Goal: Task Accomplishment & Management: Complete application form

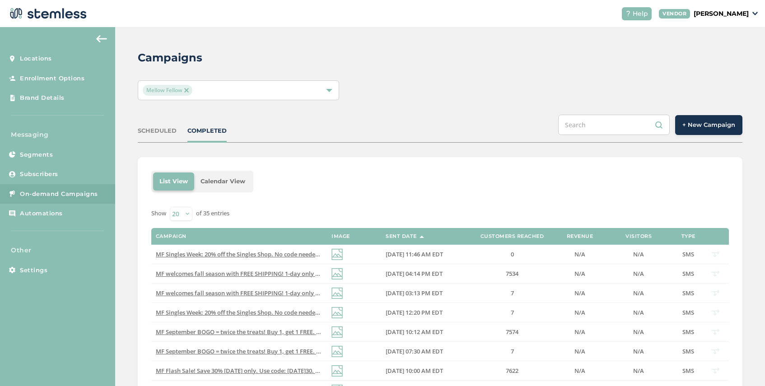
click at [698, 120] on button "+ New Campaign" at bounding box center [708, 125] width 67 height 20
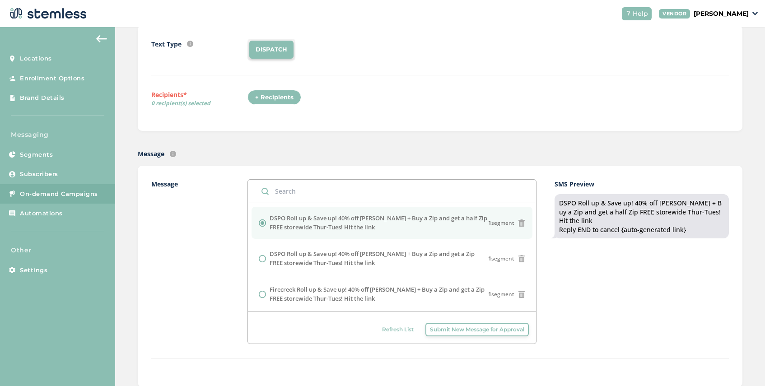
scroll to position [137, 0]
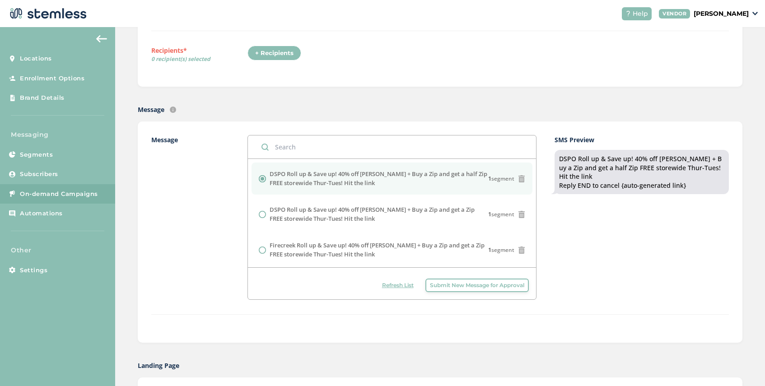
click at [450, 281] on button "Submit New Message for Approval" at bounding box center [477, 286] width 103 height 14
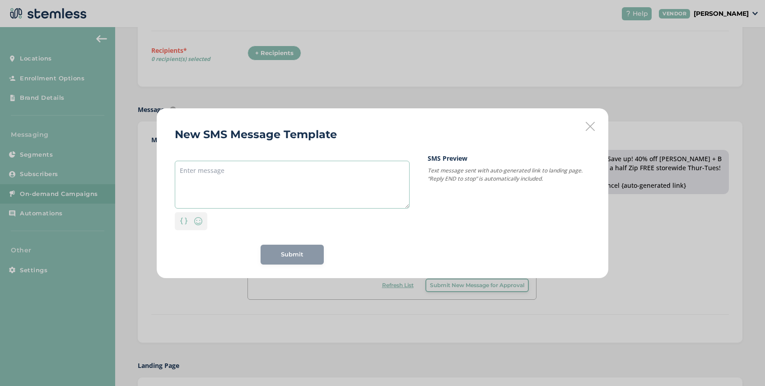
click at [264, 168] on textarea at bounding box center [292, 185] width 235 height 48
paste textarea "tomaorw is [DATE] and you know what that means? BOGO all deli ozs and Prepacked…"
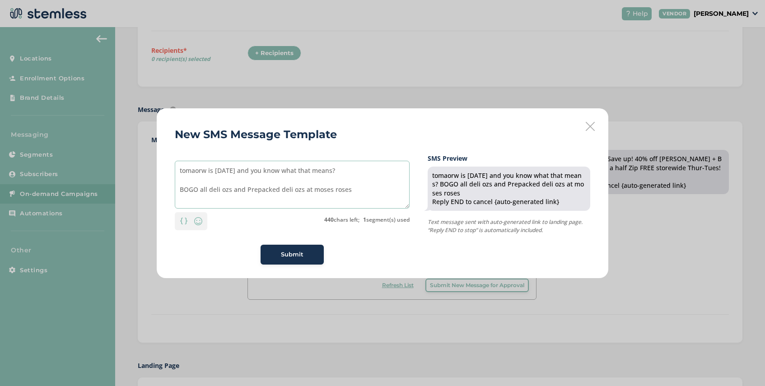
click at [182, 170] on textarea "tomaorw is [DATE] and you know what that means? BOGO all deli ozs and Prepacked…" at bounding box center [292, 185] width 235 height 48
click at [194, 173] on textarea "Tomaorw is [DATE] and you know what that means? BOGO all deli ozs and Prepacked…" at bounding box center [292, 185] width 235 height 48
click at [221, 171] on textarea "[DATE] is [DATE] and you know what that means? BOGO all deli ozs and Prepacked …" at bounding box center [292, 185] width 235 height 48
click at [180, 189] on textarea "[DATE] is [DATE] and you know what that means? BOGO all deli ozs and Prepacked …" at bounding box center [292, 185] width 235 height 48
click at [404, 171] on textarea "[DATE] is [DATE] and you know what that means? BOGO all deli ozs and Prepacked …" at bounding box center [292, 185] width 235 height 48
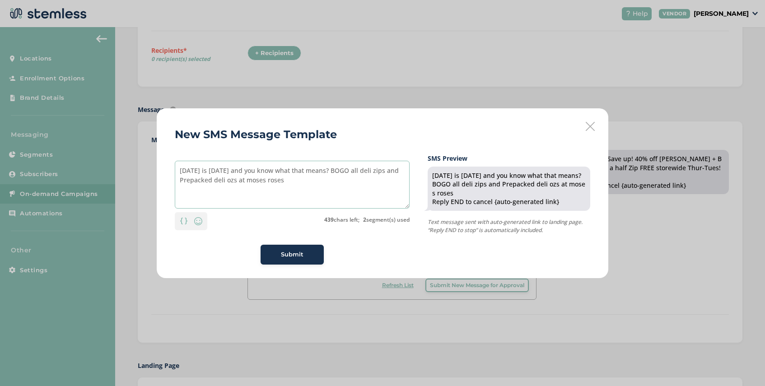
click at [261, 181] on textarea "[DATE] is [DATE] and you know what that means? BOGO all deli zips and Prepacked…" at bounding box center [292, 185] width 235 height 48
drag, startPoint x: 313, startPoint y: 179, endPoint x: 263, endPoint y: 182, distance: 49.7
click at [263, 182] on textarea "[DATE] is [DATE] and you know what that means? BOGO all deli zips and Prepacked…" at bounding box center [292, 185] width 235 height 48
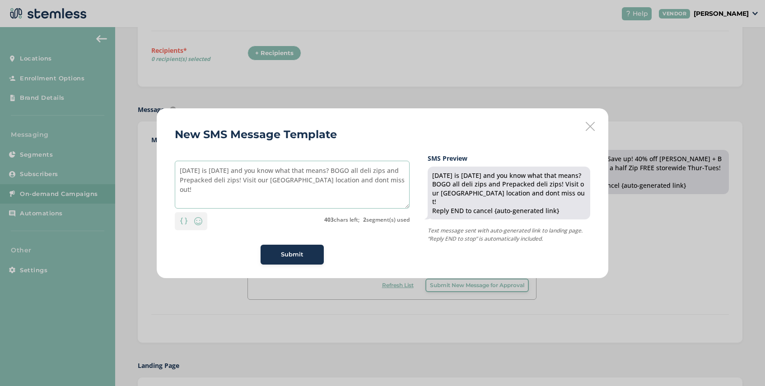
drag, startPoint x: 195, startPoint y: 189, endPoint x: 175, endPoint y: 171, distance: 26.5
click at [175, 171] on textarea "[DATE] is [DATE] and you know what that means? BOGO all deli zips and Prepacked…" at bounding box center [292, 185] width 235 height 48
click at [354, 196] on textarea "[DATE] is [DATE] and you know what that means? BOGO all deli zips and Prepacked…" at bounding box center [292, 185] width 235 height 48
click at [379, 182] on textarea "[DATE] is [DATE] and you know what that means? BOGO all deli zips and Prepacked…" at bounding box center [292, 185] width 235 height 48
click at [211, 181] on textarea "[DATE] is [DATE] and you know what that means? BOGO all deli zips and Prepacked…" at bounding box center [292, 185] width 235 height 48
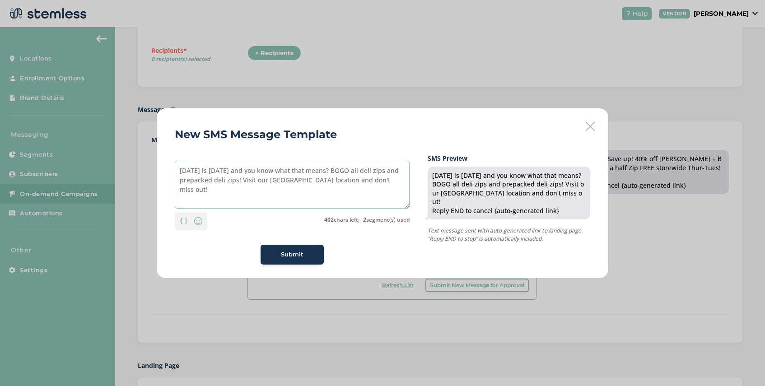
type textarea "[DATE] is [DATE] and you know what that means? BOGO all deli zips and prepacked…"
click at [293, 253] on span "Submit" at bounding box center [292, 254] width 23 height 9
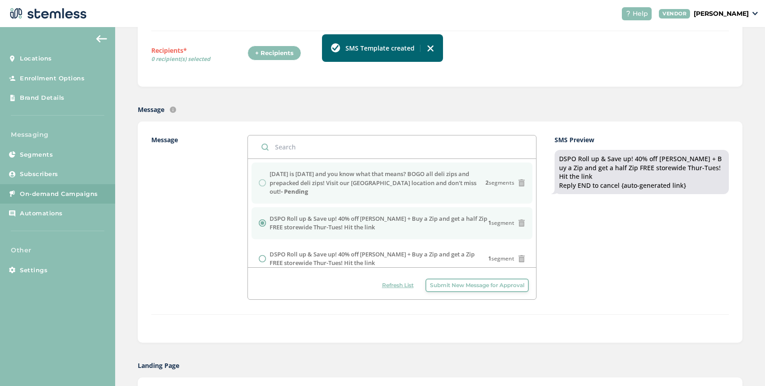
drag, startPoint x: 478, startPoint y: 184, endPoint x: 252, endPoint y: 174, distance: 226.1
click at [252, 174] on li "[DATE] is [DATE] and you know what that means? BOGO all deli zips and prepacked…" at bounding box center [392, 183] width 281 height 41
copy div "[DATE] is [DATE] and you know what that means? BOGO all deli zips and prepacked…"
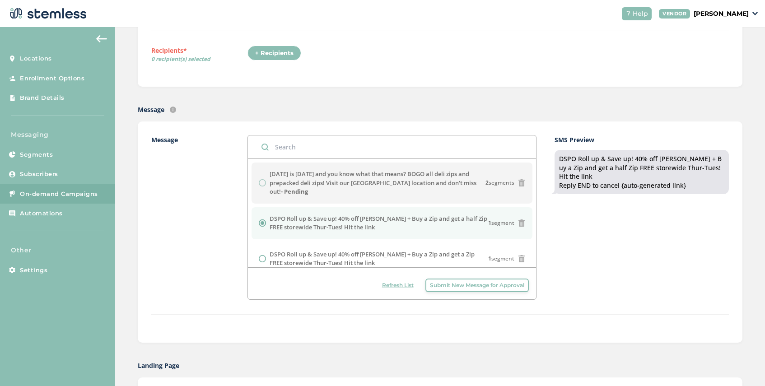
scroll to position [0, 0]
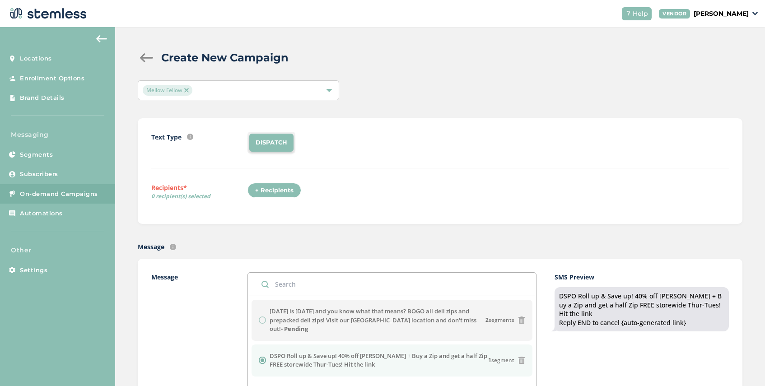
click at [188, 89] on img at bounding box center [186, 90] width 5 height 5
click at [194, 89] on div "Select Locations" at bounding box center [238, 90] width 201 height 20
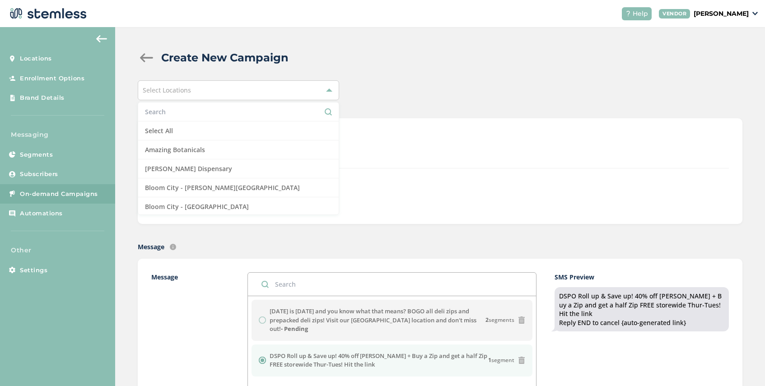
click at [194, 89] on div "Select Locations" at bounding box center [238, 90] width 201 height 20
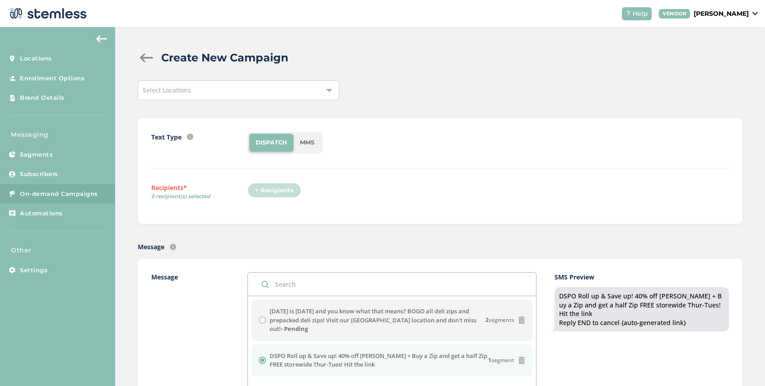
click at [194, 89] on div "Select Locations" at bounding box center [238, 90] width 201 height 20
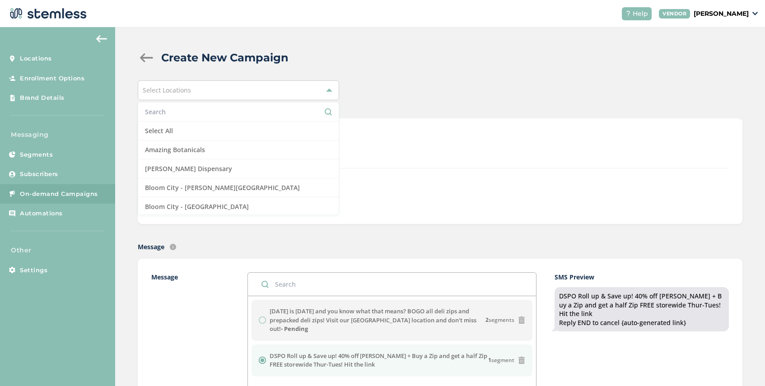
click at [187, 116] on input "text" at bounding box center [238, 111] width 187 height 9
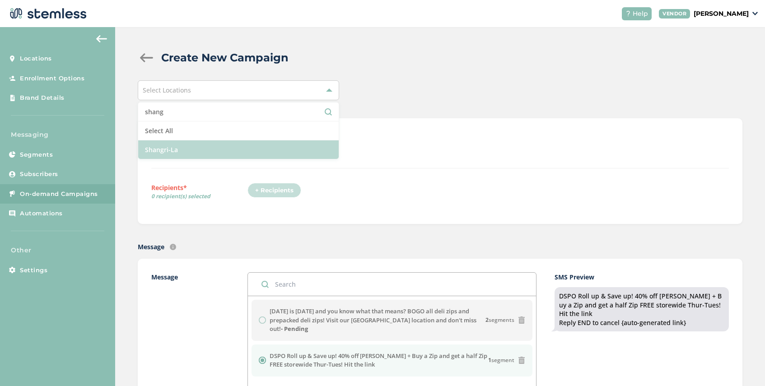
type input "shang"
click at [192, 148] on li "Shangri-La" at bounding box center [238, 149] width 201 height 19
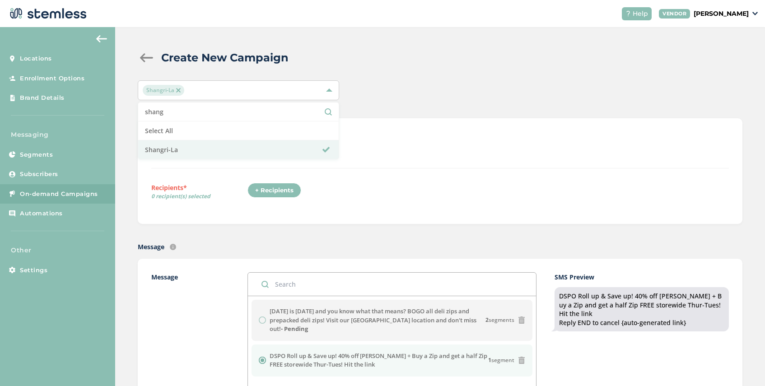
click at [268, 192] on div "+ Recipients" at bounding box center [275, 190] width 54 height 15
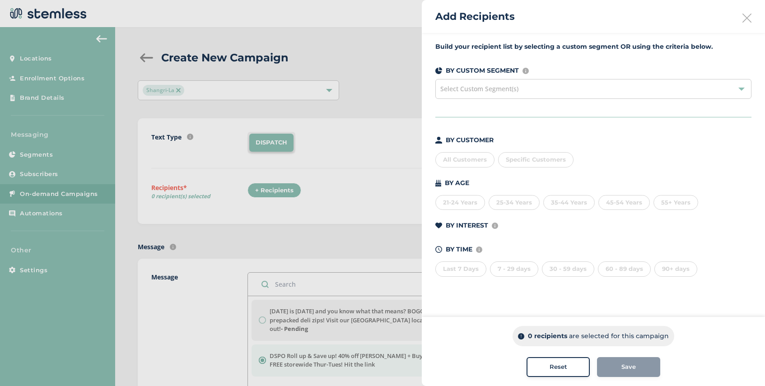
click at [748, 14] on icon at bounding box center [747, 18] width 9 height 9
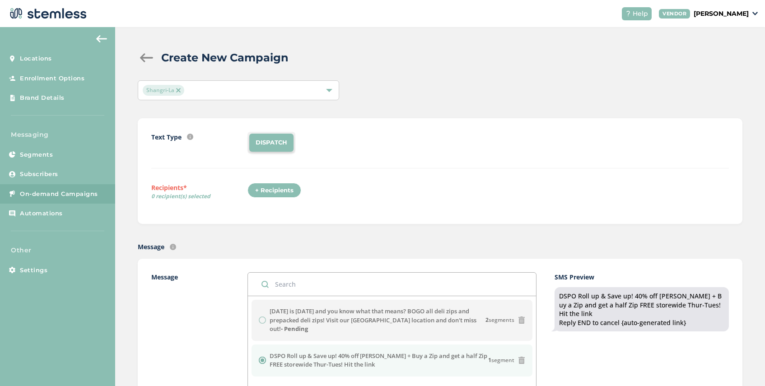
click at [145, 61] on div at bounding box center [147, 57] width 18 height 9
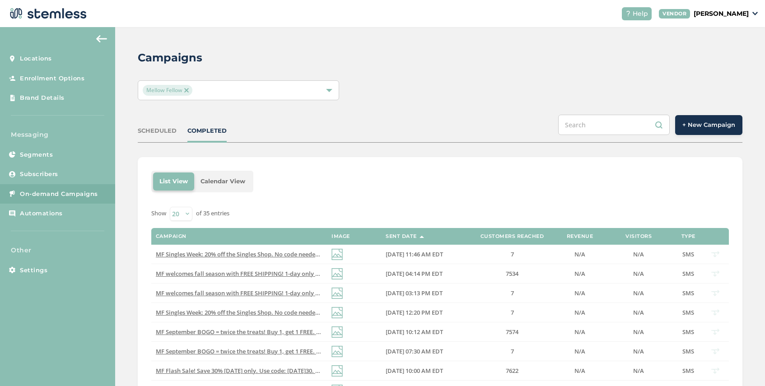
click at [188, 88] on img at bounding box center [186, 90] width 5 height 5
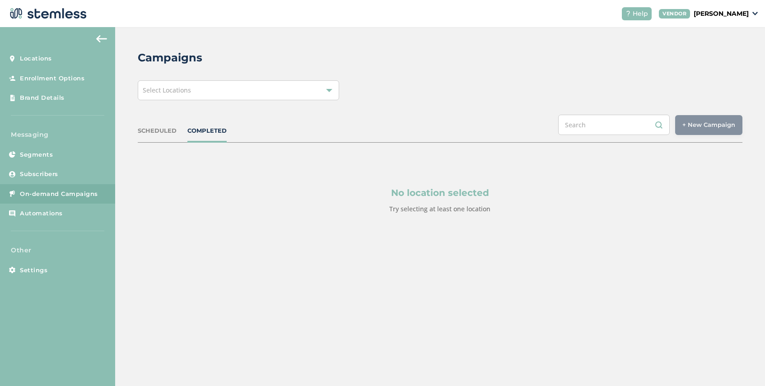
click at [205, 90] on div "Select Locations" at bounding box center [238, 90] width 201 height 20
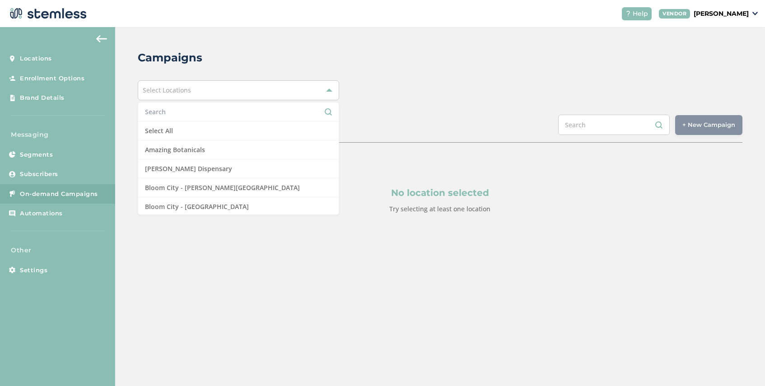
click at [198, 114] on input "text" at bounding box center [238, 111] width 187 height 9
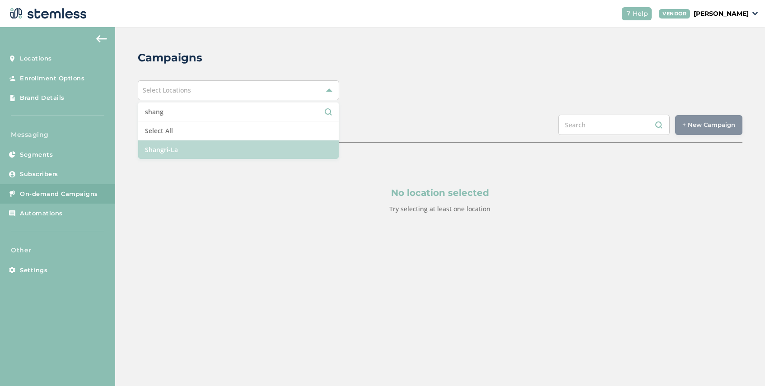
type input "shang"
click at [187, 150] on li "Shangri-La" at bounding box center [238, 149] width 201 height 19
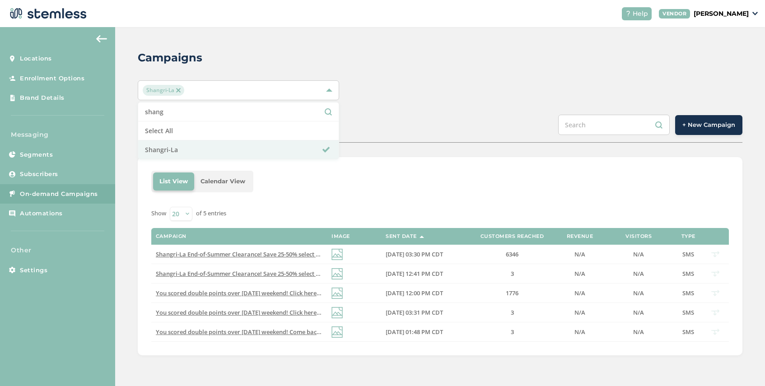
click at [356, 154] on div "Campaigns Shangri-La shang Select All Shangri-La SCHEDULED COMPLETED + New Camp…" at bounding box center [440, 202] width 650 height 351
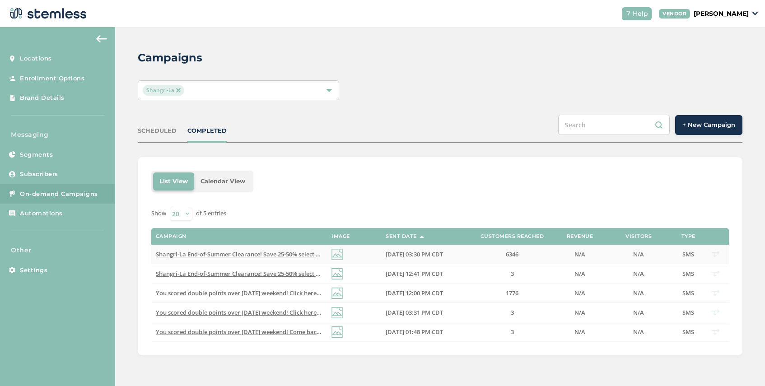
click at [286, 255] on span "Shangri-La End-of-Summer Clearance! Save 25-50% select products + free gift w/ …" at bounding box center [336, 254] width 360 height 8
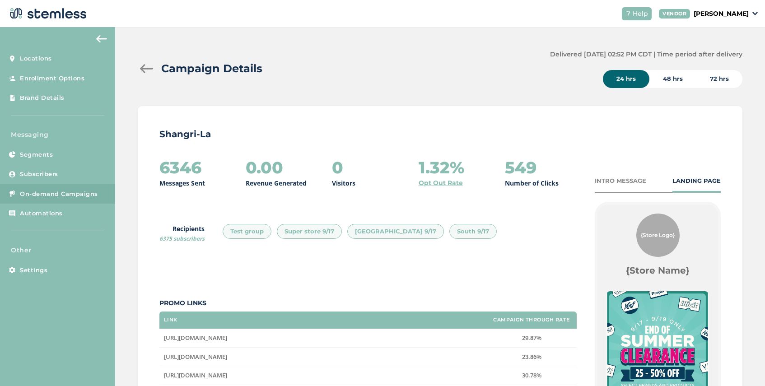
click at [141, 65] on div at bounding box center [147, 68] width 18 height 9
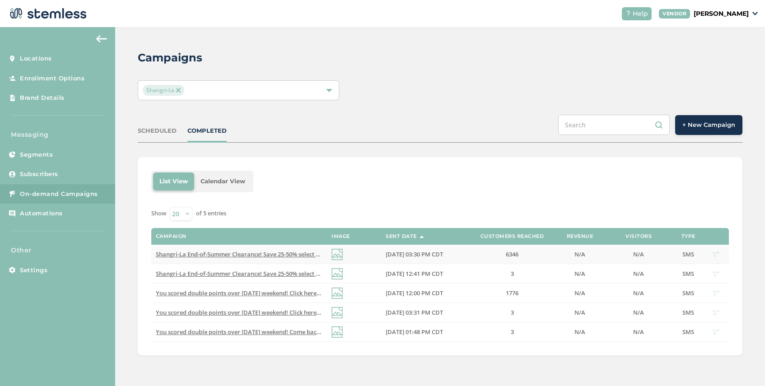
click at [241, 253] on span "Shangri-La End-of-Summer Clearance! Save 25-50% select products + free gift w/ …" at bounding box center [336, 254] width 360 height 8
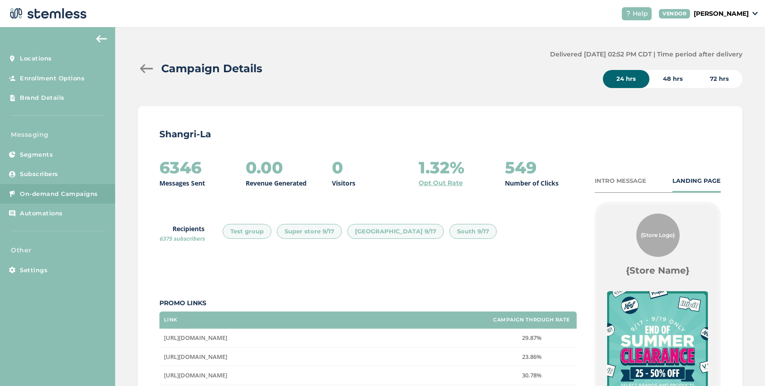
click at [621, 179] on div "INTRO MESSAGE" at bounding box center [620, 181] width 51 height 9
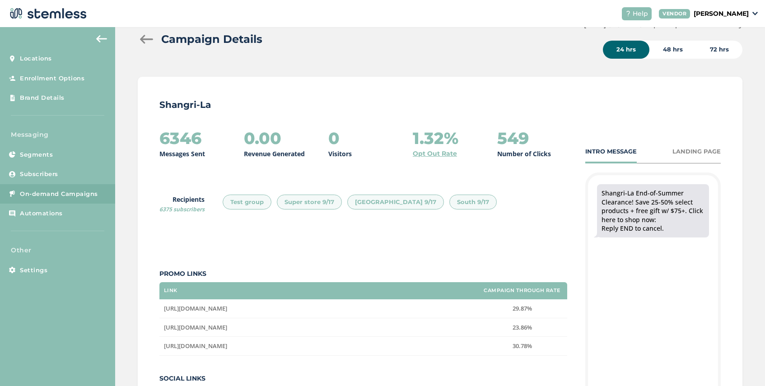
scroll to position [30, 0]
click at [56, 194] on span "On-demand Campaigns" at bounding box center [59, 194] width 78 height 9
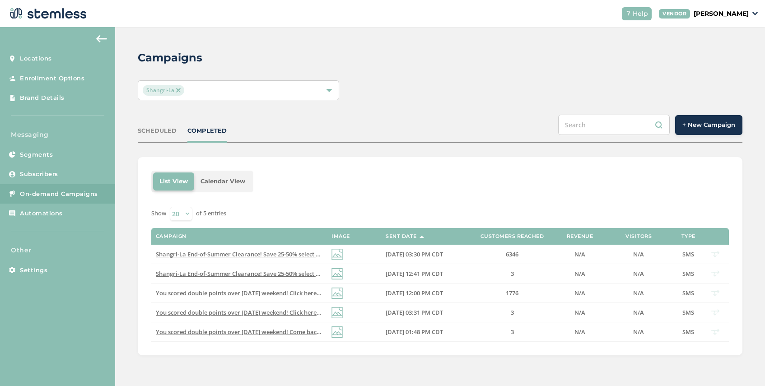
click at [697, 130] on button "+ New Campaign" at bounding box center [708, 125] width 67 height 20
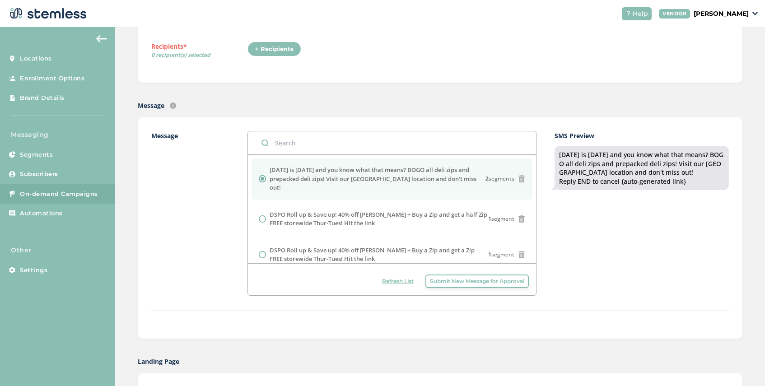
scroll to position [219, 0]
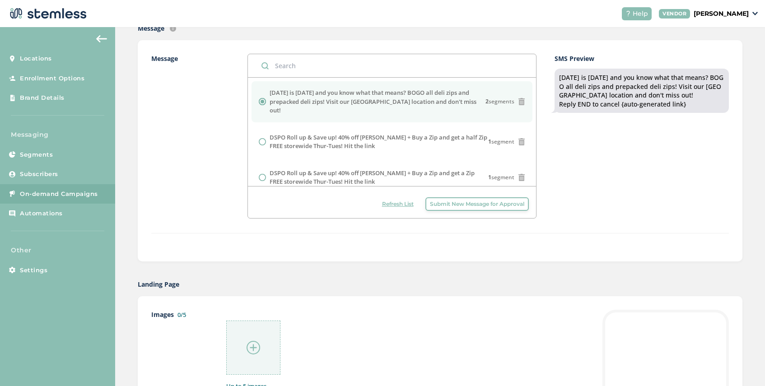
click at [456, 206] on span "Submit New Message for Approval" at bounding box center [477, 204] width 94 height 8
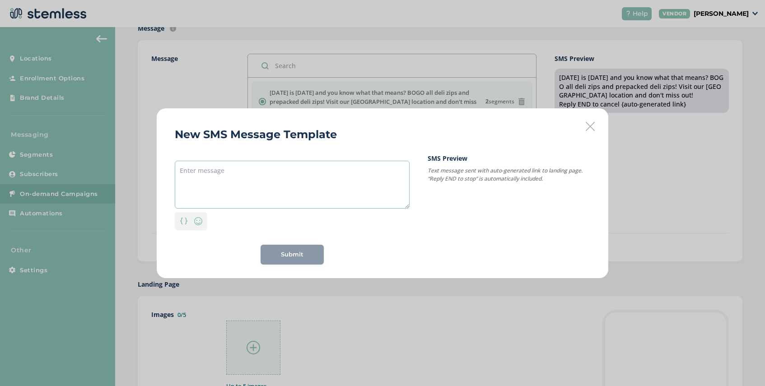
click at [271, 167] on textarea at bounding box center [292, 185] width 235 height 48
paste textarea "[DATE] is [DATE] and you know what that means? BOGO all deli zips and prepacked…"
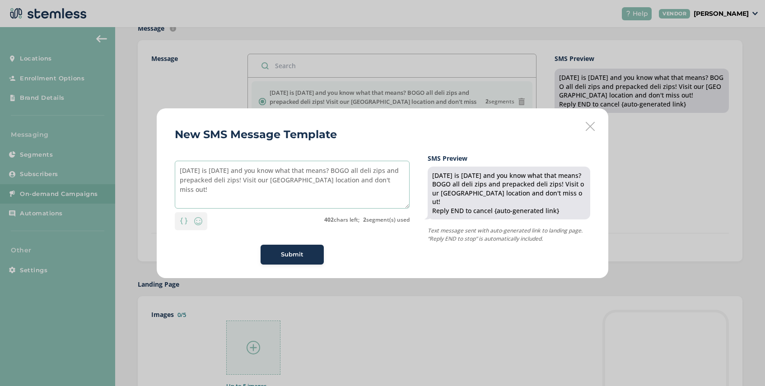
drag, startPoint x: 326, startPoint y: 181, endPoint x: 295, endPoint y: 181, distance: 31.6
click at [295, 181] on textarea "[DATE] is [DATE] and you know what that means? BOGO all deli zips and prepacked…" at bounding box center [292, 185] width 235 height 48
type textarea "[DATE] is [DATE] and you know what that means? BOGO all deli zips and prepacked…"
click at [293, 257] on span "Submit" at bounding box center [292, 254] width 23 height 9
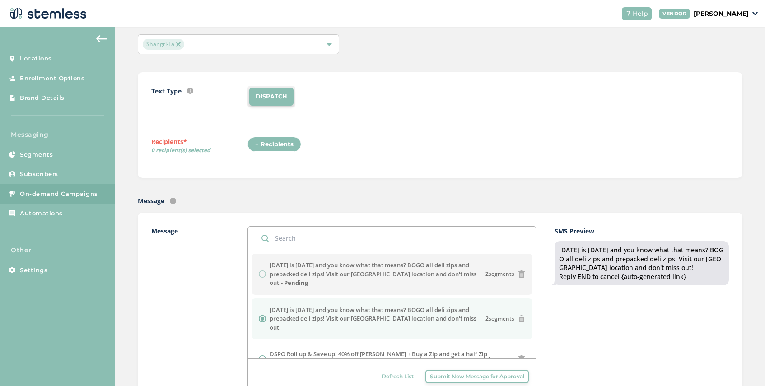
scroll to position [0, 0]
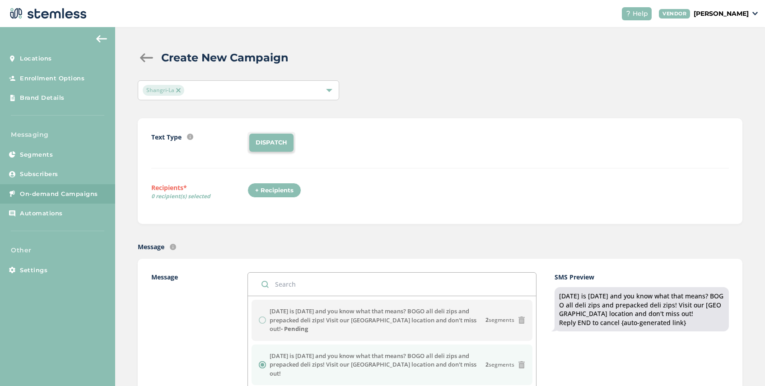
click at [180, 93] on span "Shangri-La" at bounding box center [164, 90] width 42 height 11
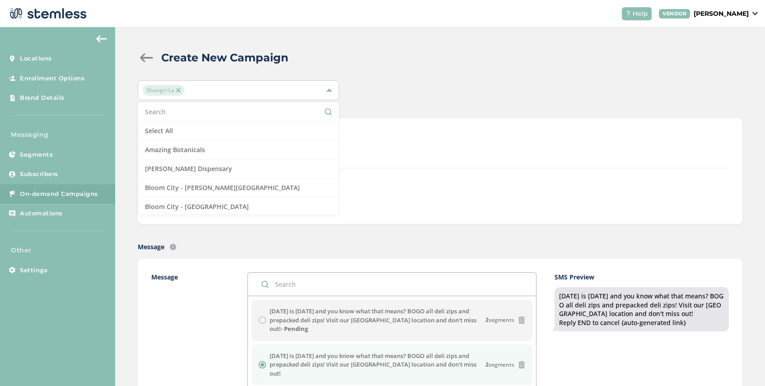
click at [178, 92] on img at bounding box center [178, 90] width 5 height 5
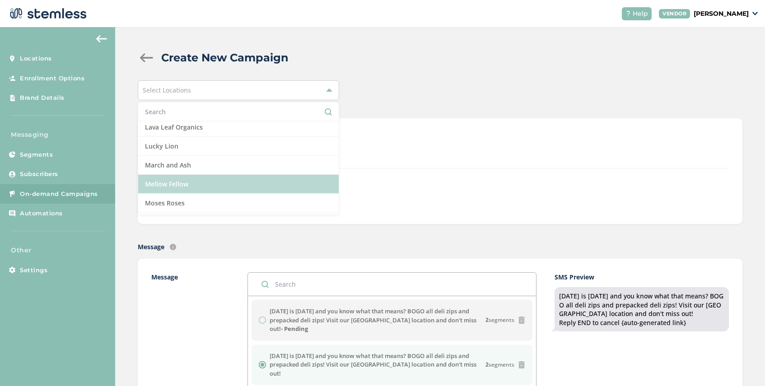
scroll to position [554, 0]
click at [201, 181] on li "Moses Roses" at bounding box center [238, 184] width 201 height 19
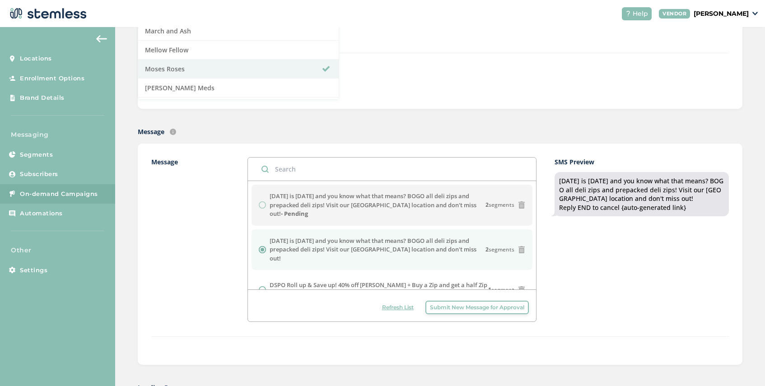
scroll to position [176, 0]
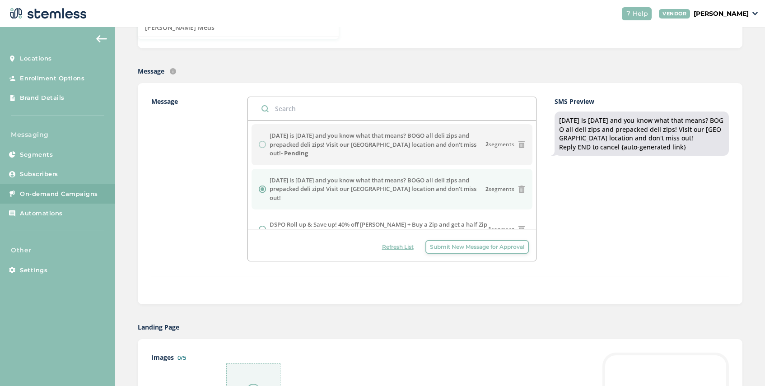
click at [489, 250] on span "Submit New Message for Approval" at bounding box center [477, 247] width 94 height 8
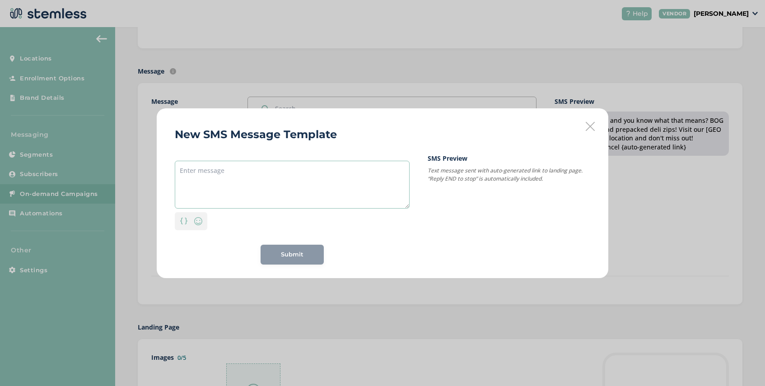
click at [292, 169] on textarea at bounding box center [292, 185] width 235 height 48
paste textarea "MF Singles Week Continues: 20% off Solo Favorites. No code needed, ends 9/29. T…"
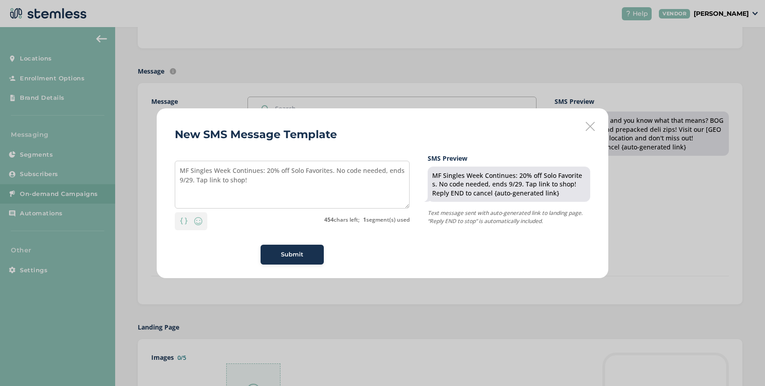
click at [289, 254] on span "Submit" at bounding box center [292, 254] width 23 height 9
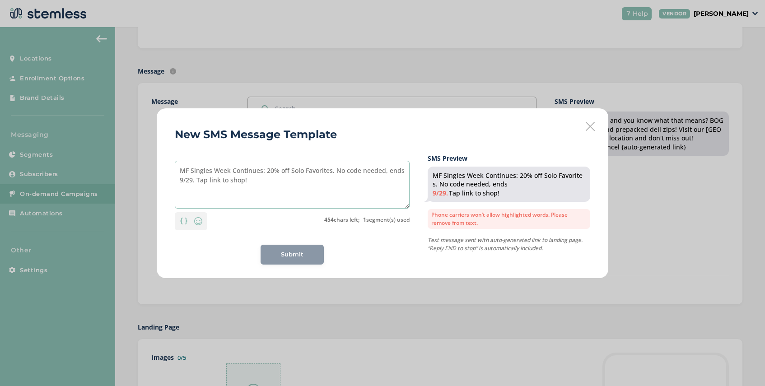
click at [179, 181] on textarea "MF Singles Week Continues: 20% off Solo Favorites. No code needed, ends 9/29. T…" at bounding box center [292, 185] width 235 height 48
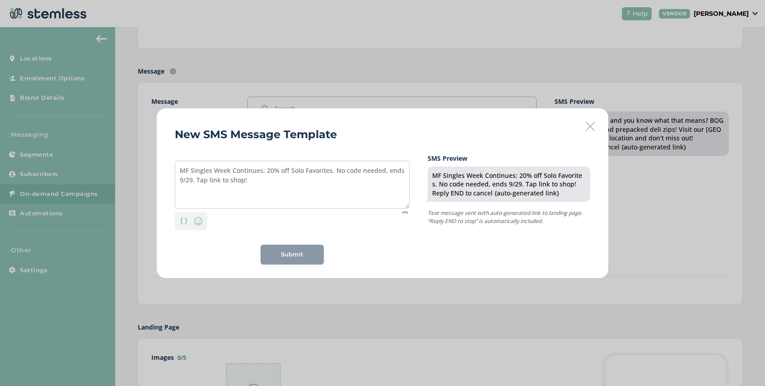
click at [269, 248] on div "Submit" at bounding box center [292, 255] width 63 height 20
click at [287, 256] on span "Submit" at bounding box center [292, 254] width 23 height 9
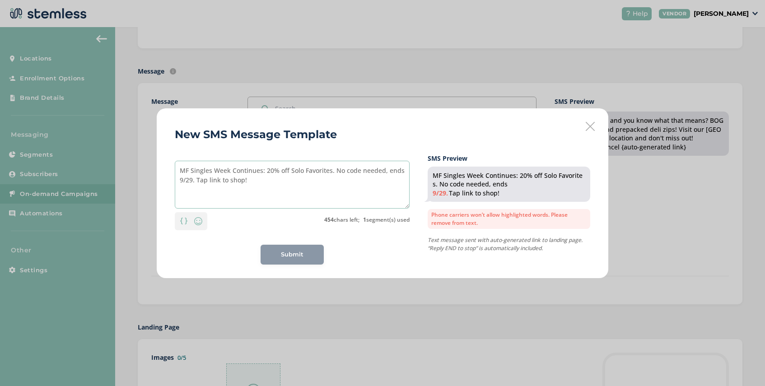
click at [186, 181] on textarea "MF Singles Week Continues: 20% off Solo Favorites. No code needed, ends 9/29. T…" at bounding box center [292, 185] width 235 height 48
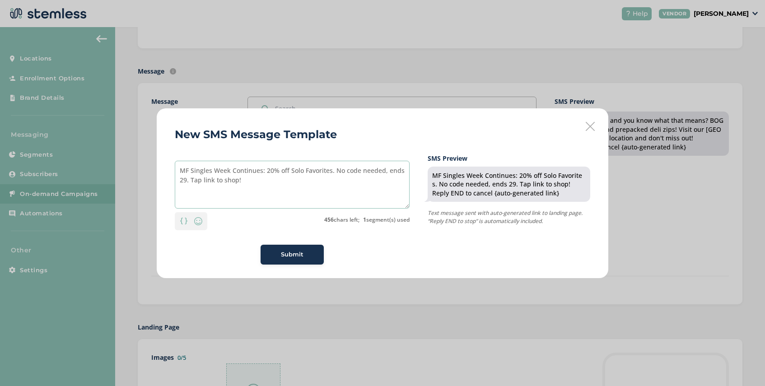
click at [186, 181] on textarea "MF Singles Week Continues: 20% off Solo Favorites. No code needed, ends 29. Tap…" at bounding box center [292, 185] width 235 height 48
type textarea "MF Singles Week Continues: 20% off Solo Favorites. No code needed, ends [DATE].…"
click at [295, 254] on span "Submit" at bounding box center [292, 254] width 23 height 9
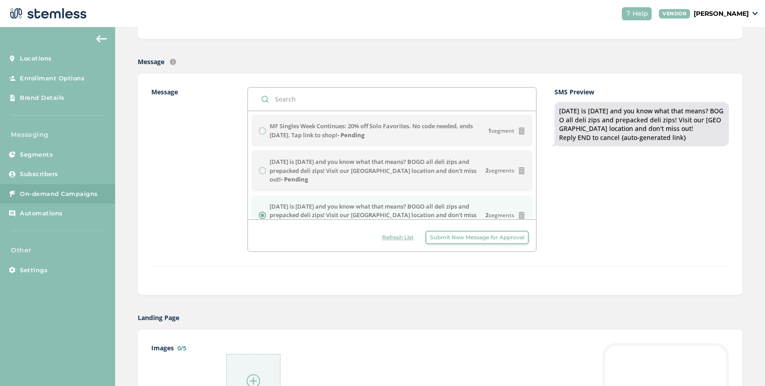
scroll to position [0, 0]
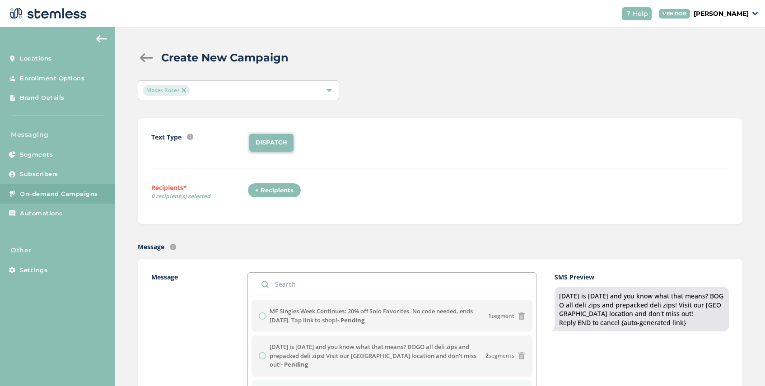
click at [278, 189] on div "+ Recipients" at bounding box center [275, 190] width 54 height 15
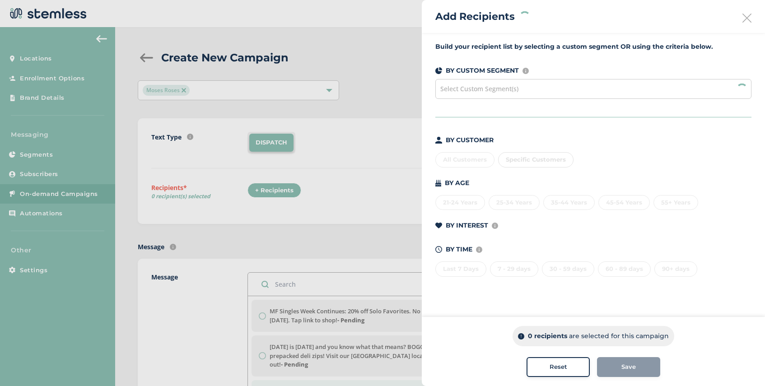
click at [547, 92] on div "Select Custom Segment(s)" at bounding box center [593, 89] width 316 height 20
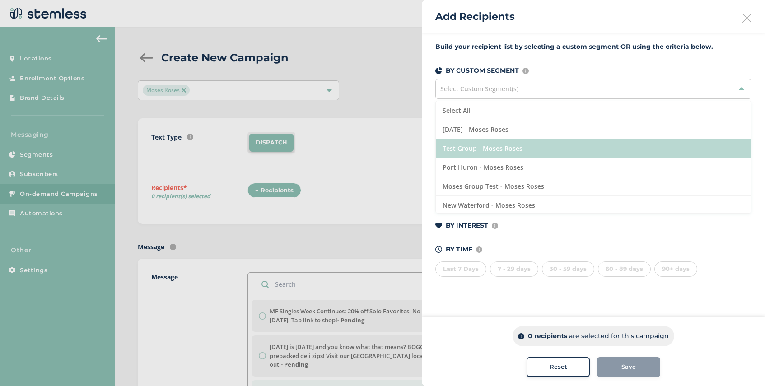
scroll to position [20, 0]
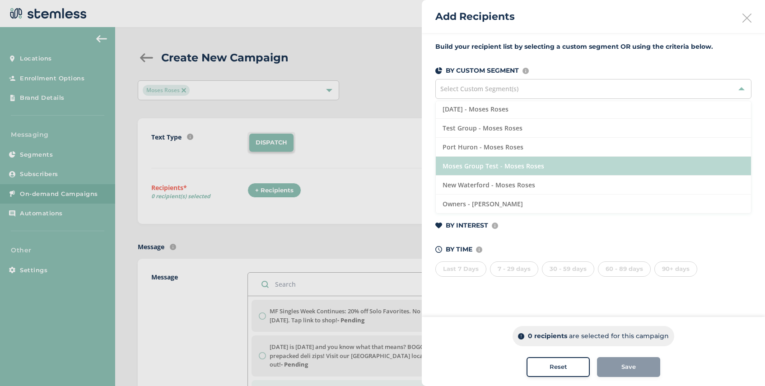
click at [547, 164] on li "Moses Group Test - Moses Roses" at bounding box center [593, 166] width 315 height 19
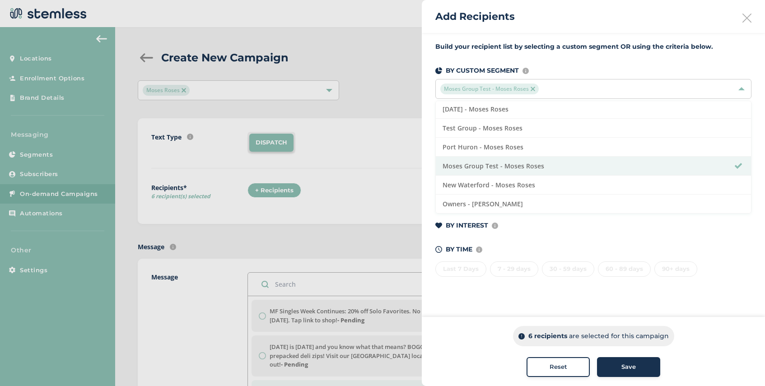
click at [630, 364] on span "Save" at bounding box center [629, 367] width 14 height 9
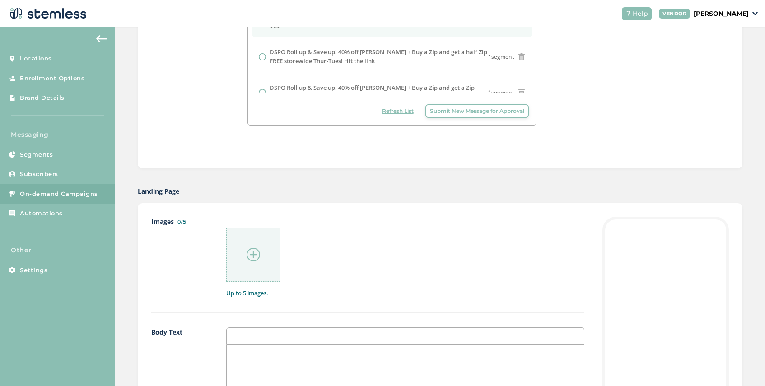
scroll to position [335, 0]
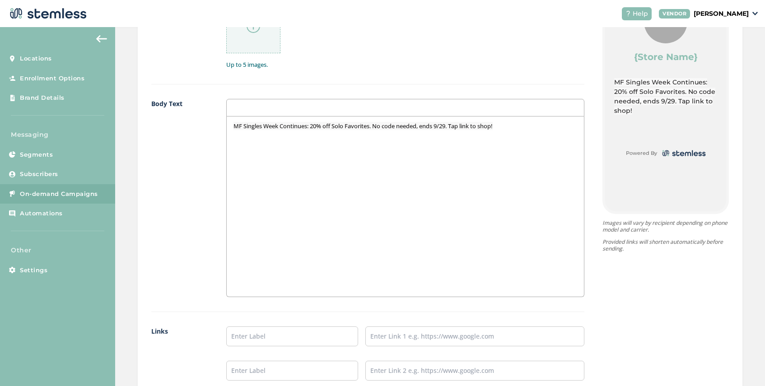
drag, startPoint x: 503, startPoint y: 126, endPoint x: 255, endPoint y: 131, distance: 247.6
click at [255, 131] on div "MF Singles Week Continues: 20% off Solo Favorites. No code needed, ends 9/29. T…" at bounding box center [405, 207] width 357 height 180
drag, startPoint x: 510, startPoint y: 124, endPoint x: 236, endPoint y: 115, distance: 273.9
click at [236, 115] on div "MF Singles Week Continues: 20% off Solo Favorites. No code needed, ends 9/29. T…" at bounding box center [405, 198] width 358 height 198
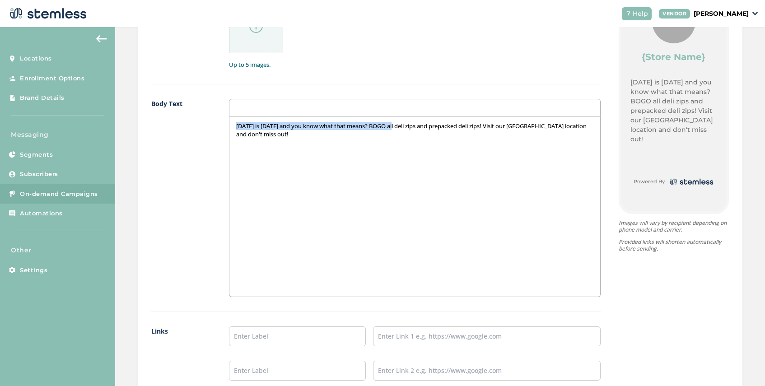
drag, startPoint x: 399, startPoint y: 126, endPoint x: 217, endPoint y: 123, distance: 182.1
click at [217, 123] on div "Body Text [DATE] is [DATE] and you know what that means? BOGO all deli zips and…" at bounding box center [375, 205] width 449 height 213
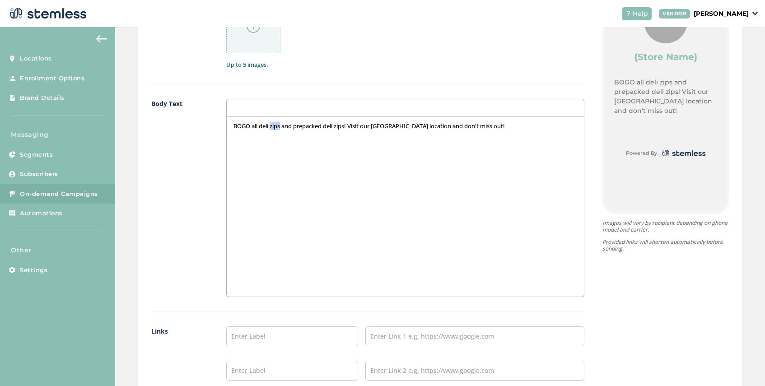
drag, startPoint x: 283, startPoint y: 127, endPoint x: 272, endPoint y: 127, distance: 10.8
click at [272, 127] on p "BOGO all deli zips and prepacked deli zips! Visit our [GEOGRAPHIC_DATA] locatio…" at bounding box center [406, 126] width 344 height 8
drag, startPoint x: 358, startPoint y: 128, endPoint x: 349, endPoint y: 129, distance: 9.1
click at [349, 129] on p "BOGO all deli ounces and prepacked deli zips! Visit our [GEOGRAPHIC_DATA] locat…" at bounding box center [406, 126] width 344 height 8
drag, startPoint x: 538, startPoint y: 127, endPoint x: 402, endPoint y: 130, distance: 135.5
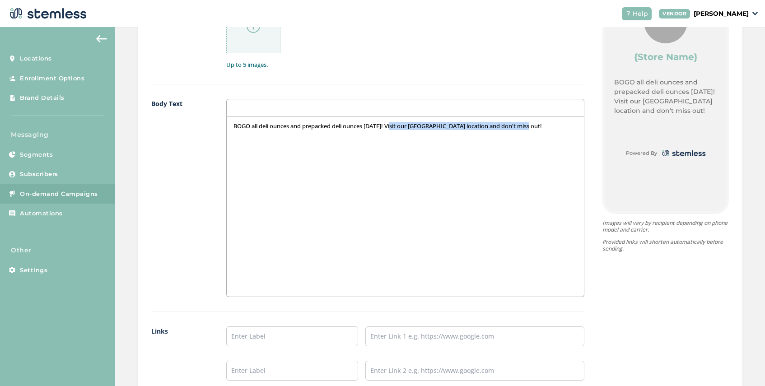
click at [402, 130] on p "BOGO all deli ounces and prepacked deli ounces [DATE]! Visit our [GEOGRAPHIC_DA…" at bounding box center [406, 126] width 344 height 8
click at [244, 339] on input "text" at bounding box center [291, 337] width 131 height 20
type input "Port Huron Menu"
click at [395, 333] on input "text" at bounding box center [474, 337] width 219 height 20
type input "[URL][DOMAIN_NAME]"
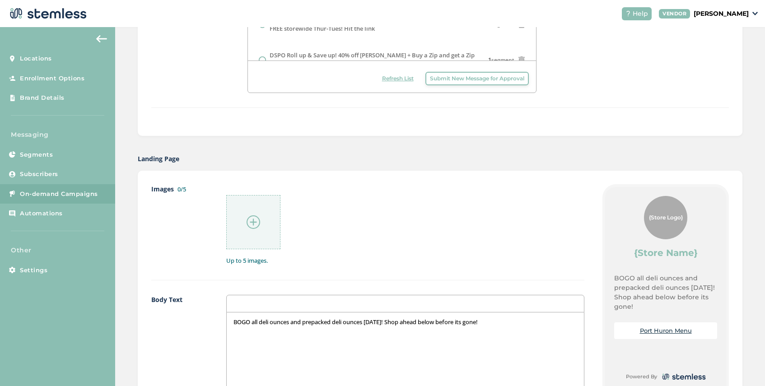
scroll to position [708, 0]
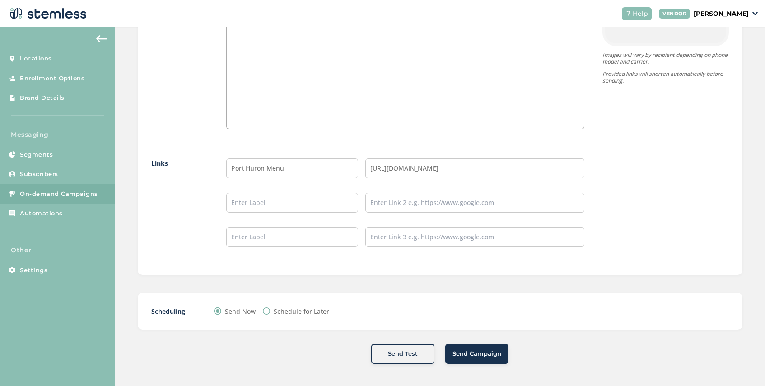
click at [478, 348] on button "Send Campaign" at bounding box center [476, 354] width 63 height 20
